Goal: Information Seeking & Learning: Learn about a topic

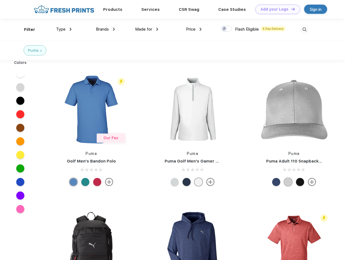
click at [275, 9] on link "Add your Logo Design Tool" at bounding box center [277, 9] width 45 height 9
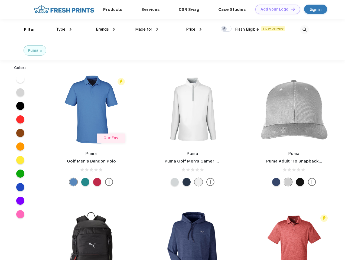
click at [0, 0] on div "Design Tool" at bounding box center [0, 0] width 0 height 0
click at [290, 9] on link "Add your Logo Design Tool" at bounding box center [277, 9] width 45 height 9
click at [26, 29] on div "Filter" at bounding box center [29, 30] width 11 height 6
click at [64, 29] on span "Type" at bounding box center [60, 29] width 9 height 5
click at [105, 29] on span "Brands" at bounding box center [102, 29] width 13 height 5
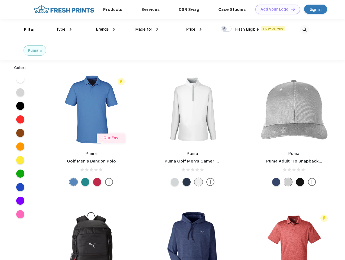
click at [147, 29] on span "Made for" at bounding box center [143, 29] width 17 height 5
click at [194, 29] on span "Price" at bounding box center [190, 29] width 9 height 5
click at [226, 29] on div at bounding box center [226, 29] width 11 height 6
click at [224, 29] on input "checkbox" at bounding box center [223, 27] width 4 height 4
click at [304, 29] on img at bounding box center [304, 29] width 9 height 9
